Goal: Task Accomplishment & Management: Complete application form

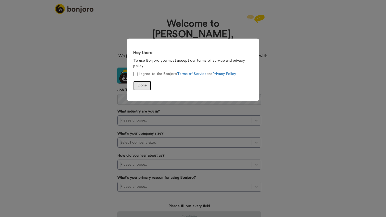
click at [139, 81] on button "Done" at bounding box center [142, 86] width 18 height 10
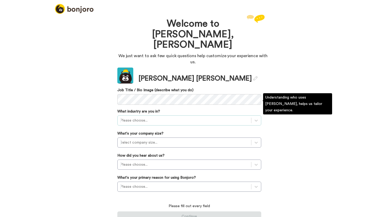
click at [161, 117] on div at bounding box center [184, 120] width 128 height 6
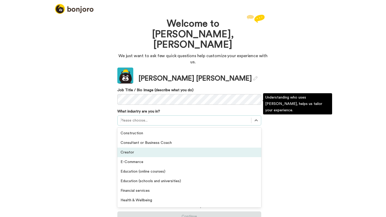
scroll to position [29, 0]
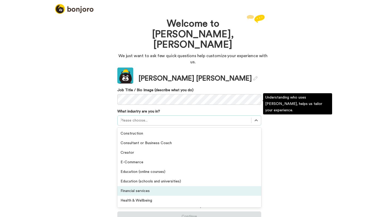
click at [154, 186] on div "Financial services" at bounding box center [189, 191] width 144 height 10
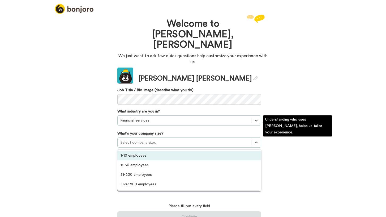
click at [155, 139] on div at bounding box center [184, 142] width 128 height 6
click at [154, 151] on div "1-10 employees" at bounding box center [189, 156] width 144 height 10
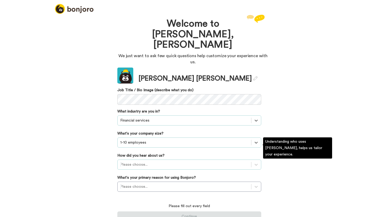
click at [154, 161] on div at bounding box center [184, 164] width 128 height 6
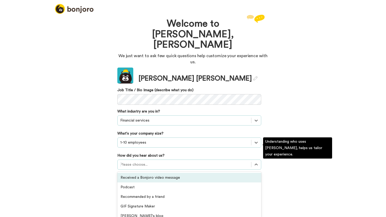
scroll to position [0, 0]
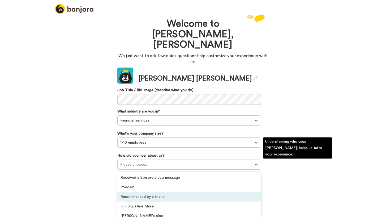
click at [159, 192] on div "Recommended by a friend" at bounding box center [189, 197] width 144 height 10
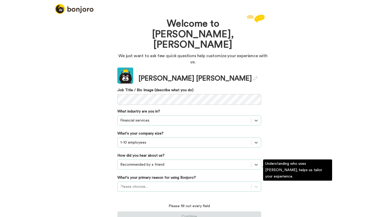
click at [160, 182] on div "Please choose..." at bounding box center [189, 187] width 144 height 10
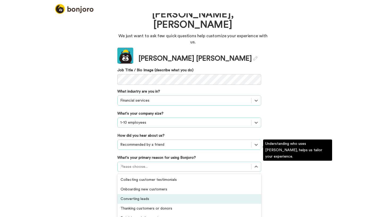
click at [162, 194] on div "Converting leads" at bounding box center [189, 199] width 144 height 10
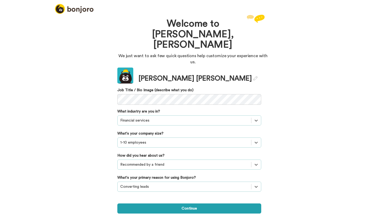
scroll to position [0, 0]
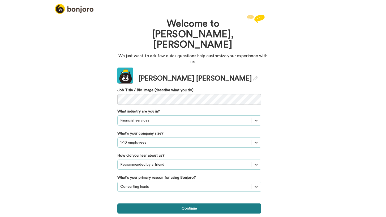
click at [163, 203] on button "Continue" at bounding box center [189, 208] width 144 height 10
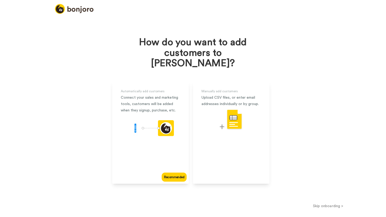
click at [320, 203] on button "Skip onboarding >" at bounding box center [329, 206] width 116 height 6
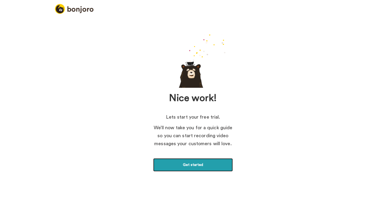
click at [225, 168] on link "Get started" at bounding box center [193, 164] width 80 height 13
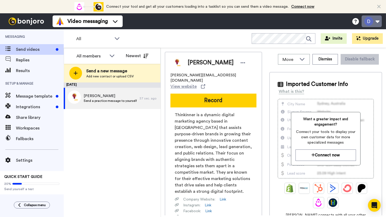
click at [370, 20] on button at bounding box center [372, 21] width 20 height 12
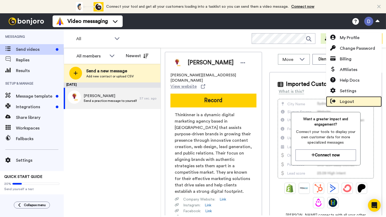
click at [348, 99] on span "Logout" at bounding box center [347, 101] width 14 height 6
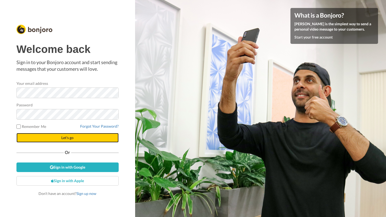
click at [87, 136] on button "Let's go" at bounding box center [67, 138] width 102 height 10
